Goal: Task Accomplishment & Management: Manage account settings

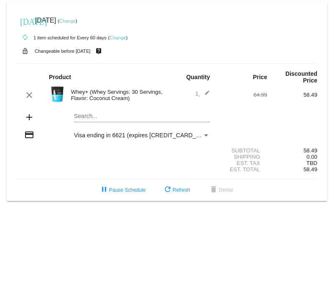
click at [207, 93] on mat-icon "edit" at bounding box center [205, 95] width 10 height 10
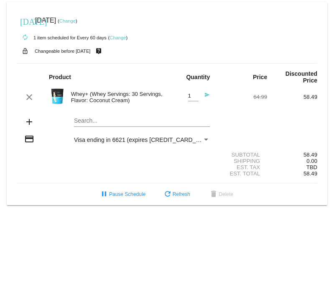
click at [29, 122] on mat-icon "add" at bounding box center [29, 122] width 10 height 10
click at [85, 121] on mat-card "[DATE] [DATE] ( Change ) autorenew 1 item scheduled for Every 60 days ( Change …" at bounding box center [167, 103] width 321 height 203
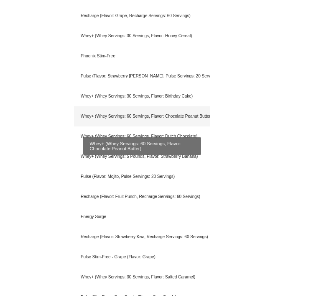
scroll to position [943, 0]
click at [154, 118] on div "Whey+ (Whey Servings: 60 Servings, Flavor: Chocolate Peanut Butter)" at bounding box center [142, 116] width 136 height 20
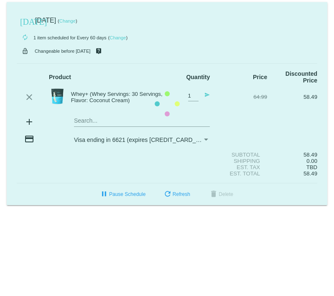
scroll to position [0, 0]
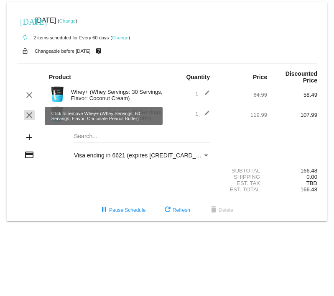
click at [28, 114] on mat-icon "clear" at bounding box center [29, 115] width 10 height 10
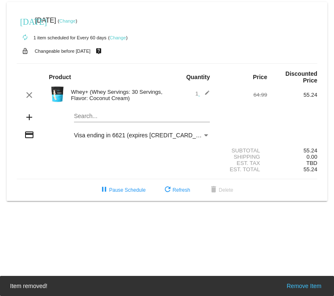
click at [83, 120] on div "Search..." at bounding box center [142, 114] width 136 height 16
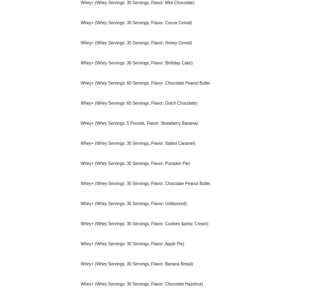
scroll to position [208, 0]
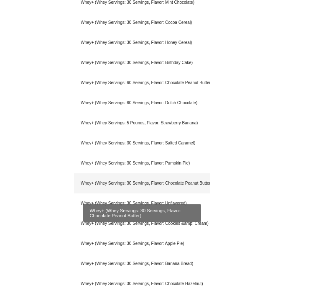
type input "whey"
click at [184, 185] on div "Whey+ (Whey Servings: 30 Servings, Flavor: Chocolate Peanut Butter)" at bounding box center [142, 183] width 136 height 20
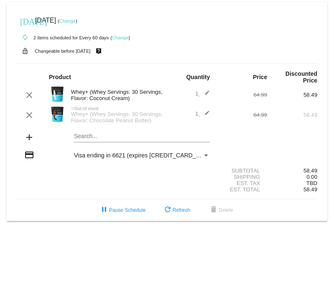
click at [206, 94] on mat-icon "edit" at bounding box center [205, 95] width 10 height 10
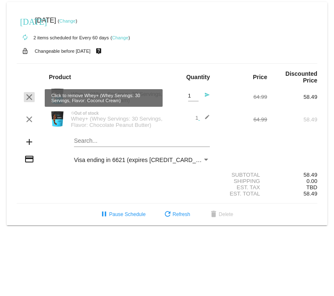
click at [28, 99] on mat-icon "clear" at bounding box center [29, 97] width 10 height 10
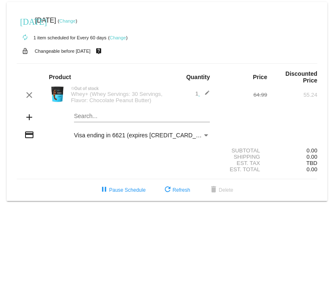
click at [76, 21] on link "Change" at bounding box center [67, 20] width 16 height 5
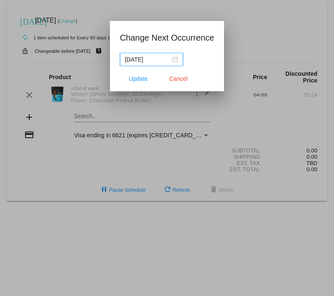
click at [171, 59] on div "[DATE]" at bounding box center [151, 59] width 53 height 9
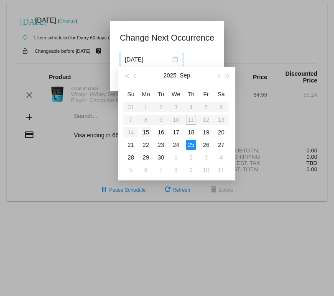
click at [145, 134] on div "15" at bounding box center [146, 132] width 10 height 10
type input "[DATE]"
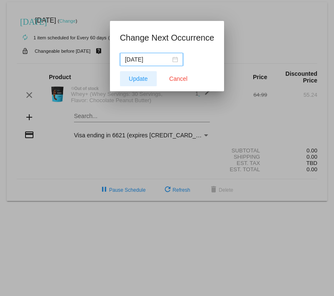
click at [141, 78] on span "Update" at bounding box center [138, 78] width 19 height 7
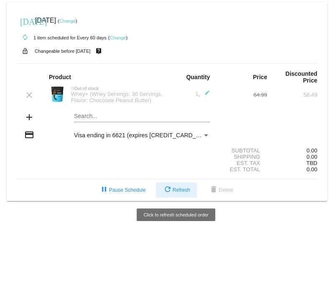
click at [177, 193] on span "refresh Refresh" at bounding box center [177, 190] width 28 height 6
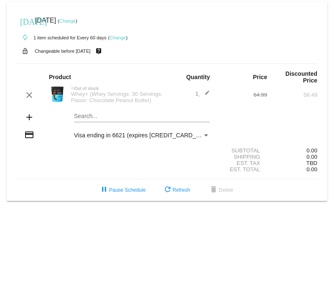
click at [76, 21] on link "Change" at bounding box center [67, 20] width 16 height 5
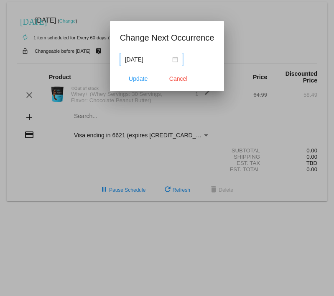
click at [169, 57] on div "[DATE]" at bounding box center [151, 59] width 53 height 9
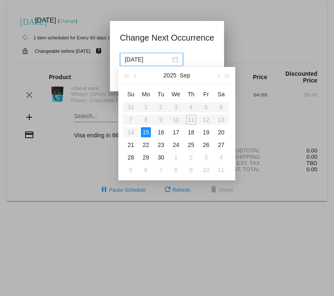
click at [260, 43] on div at bounding box center [167, 148] width 334 height 296
